Goal: Find specific page/section: Find specific page/section

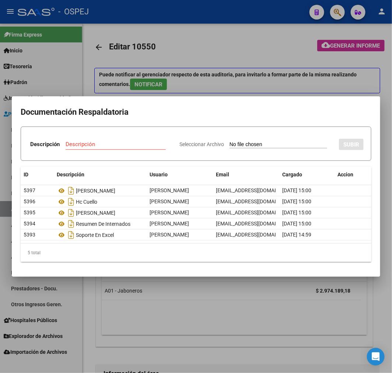
scroll to position [0, 451]
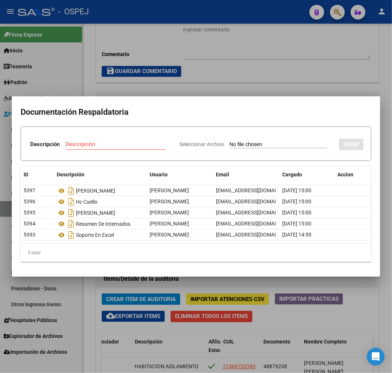
click at [233, 92] on div at bounding box center [196, 186] width 392 height 373
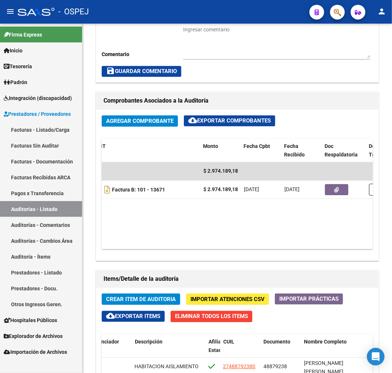
click at [32, 211] on link "Auditorías - Listado" at bounding box center [41, 209] width 82 height 16
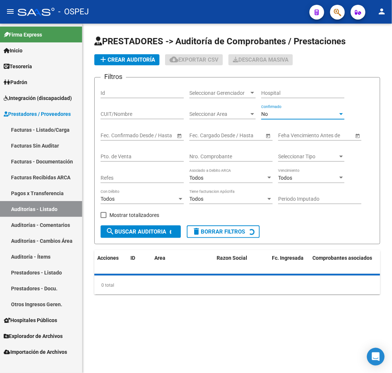
click at [312, 115] on div "No" at bounding box center [299, 114] width 77 height 6
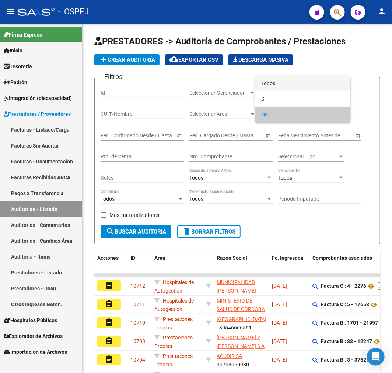
click at [315, 86] on span "Todos" at bounding box center [302, 83] width 83 height 15
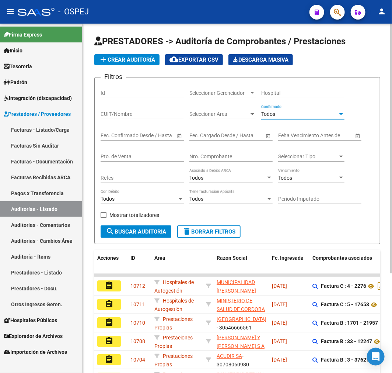
drag, startPoint x: 235, startPoint y: 150, endPoint x: 232, endPoint y: 153, distance: 4.5
click at [233, 152] on div "Nro. Comprobante" at bounding box center [230, 154] width 83 height 15
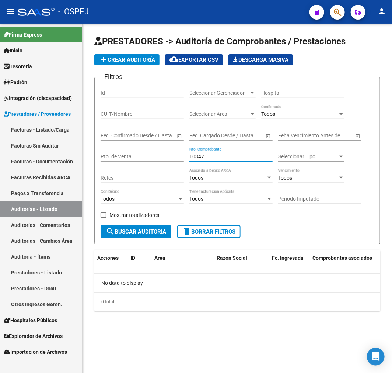
type input "10347"
click at [66, 130] on link "Facturas - Listado/Carga" at bounding box center [41, 130] width 82 height 16
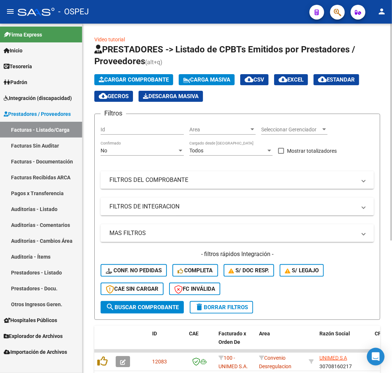
click at [125, 154] on div "No" at bounding box center [139, 150] width 77 height 6
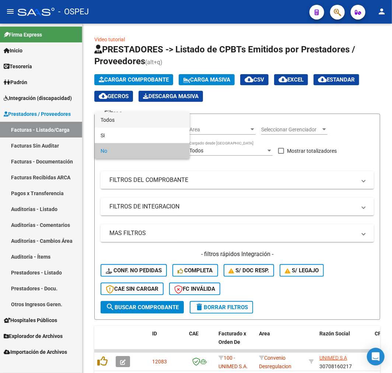
click at [143, 121] on span "Todos" at bounding box center [142, 119] width 83 height 15
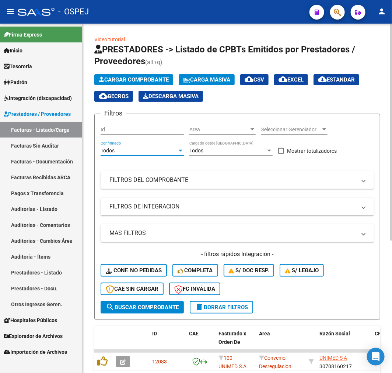
click at [168, 182] on mat-panel-title "FILTROS DEL COMPROBANTE" at bounding box center [232, 180] width 247 height 8
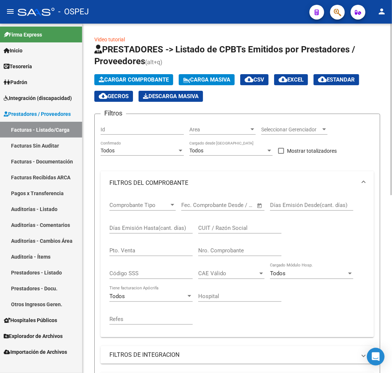
click at [211, 248] on input "Nro. Comprobante" at bounding box center [239, 250] width 83 height 7
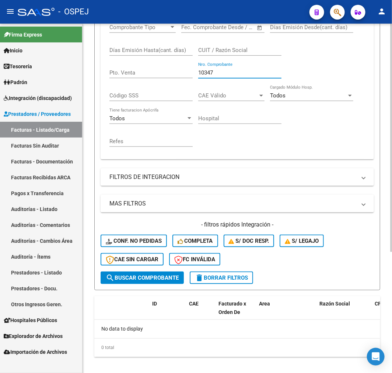
scroll to position [185, 0]
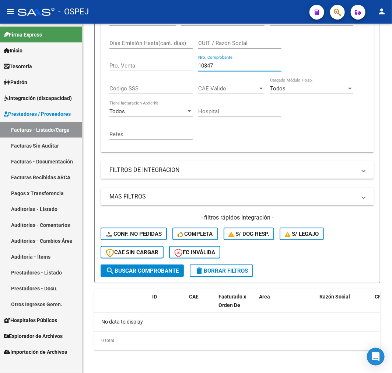
type input "10347"
